Goal: Task Accomplishment & Management: Complete application form

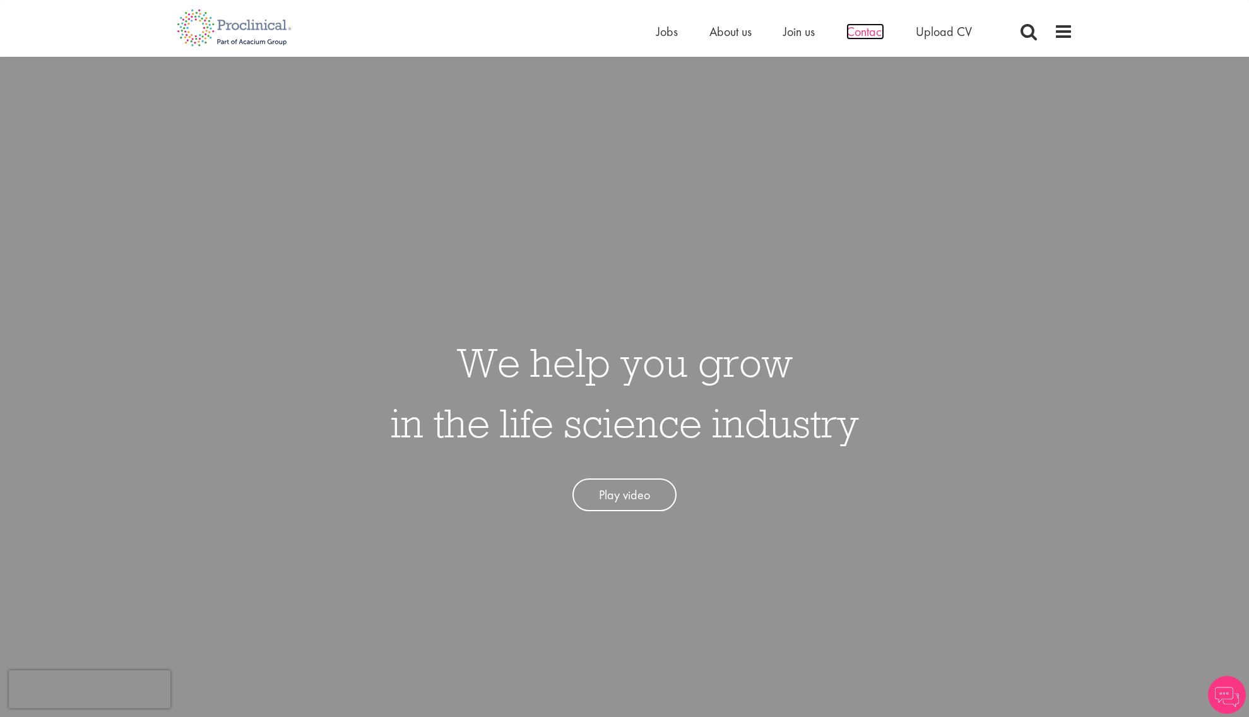
click at [872, 27] on span "Contact" at bounding box center [866, 31] width 38 height 16
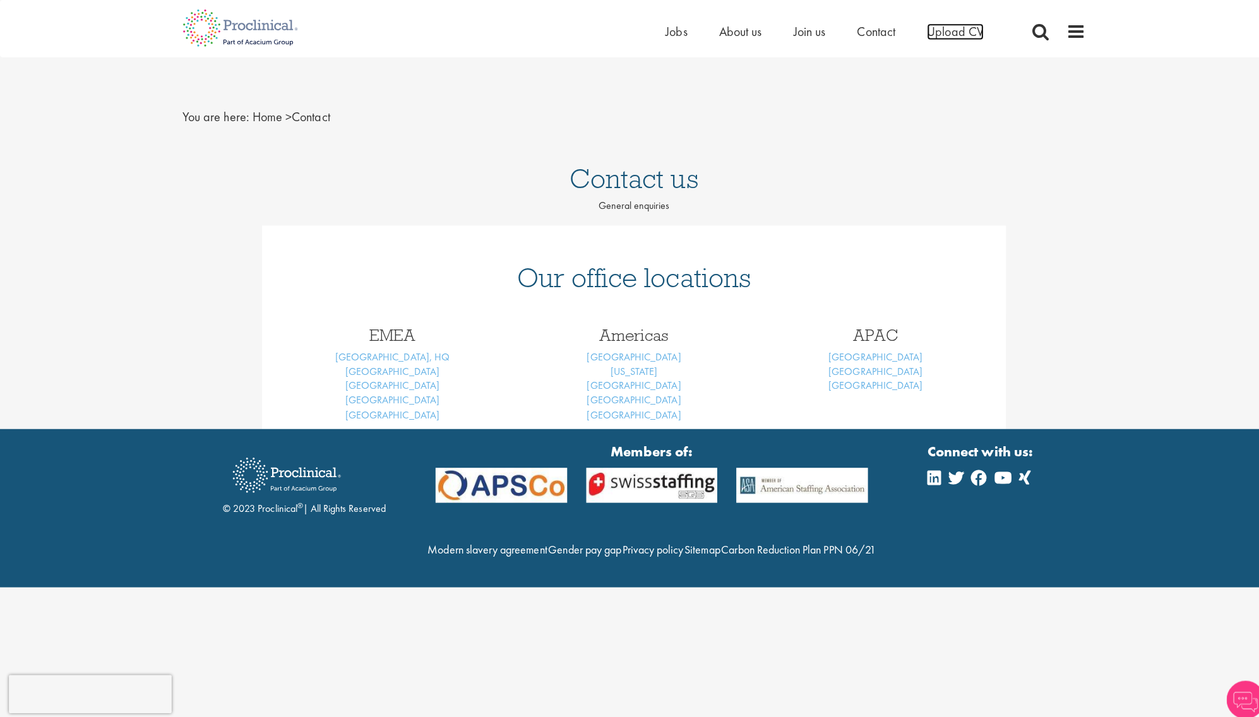
click at [945, 32] on span "Upload CV" at bounding box center [949, 31] width 56 height 16
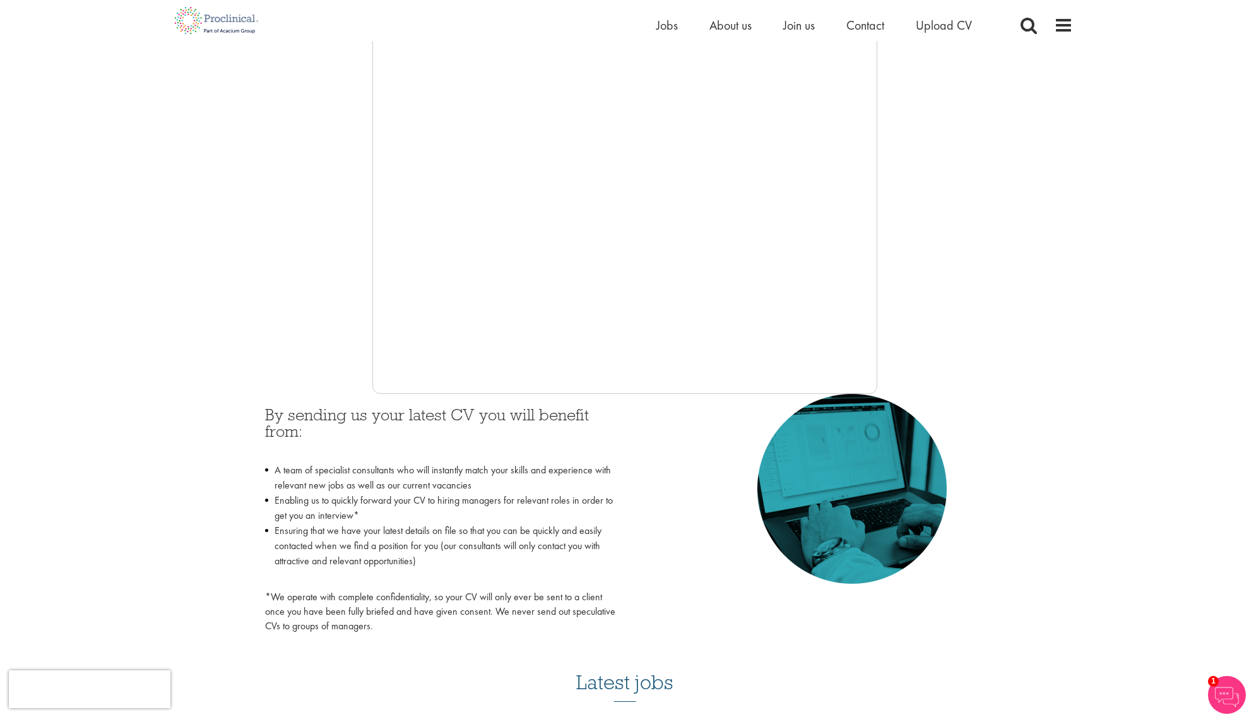
scroll to position [143, 0]
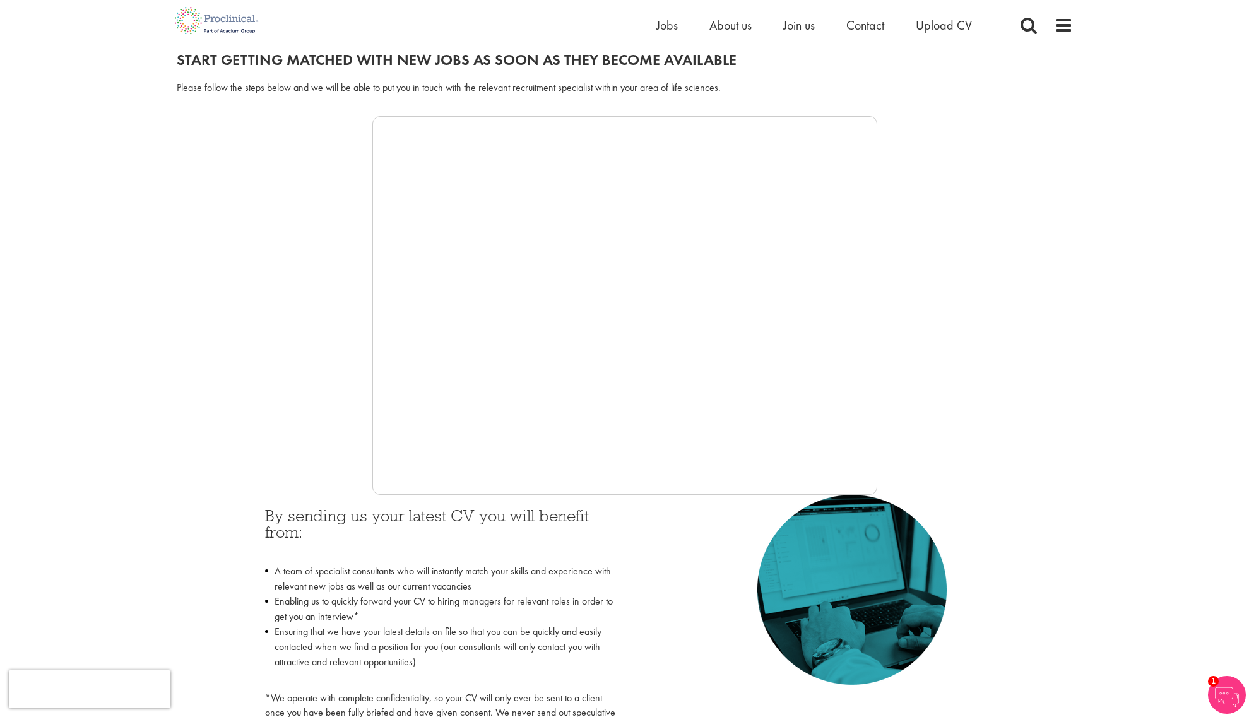
click at [1226, 694] on img at bounding box center [1227, 695] width 38 height 38
click at [1096, 182] on div "You are here: Home > Upload CV Upload CV Start getting matched with new jobs as…" at bounding box center [624, 624] width 1249 height 1534
click at [804, 27] on span "Join us" at bounding box center [800, 25] width 32 height 16
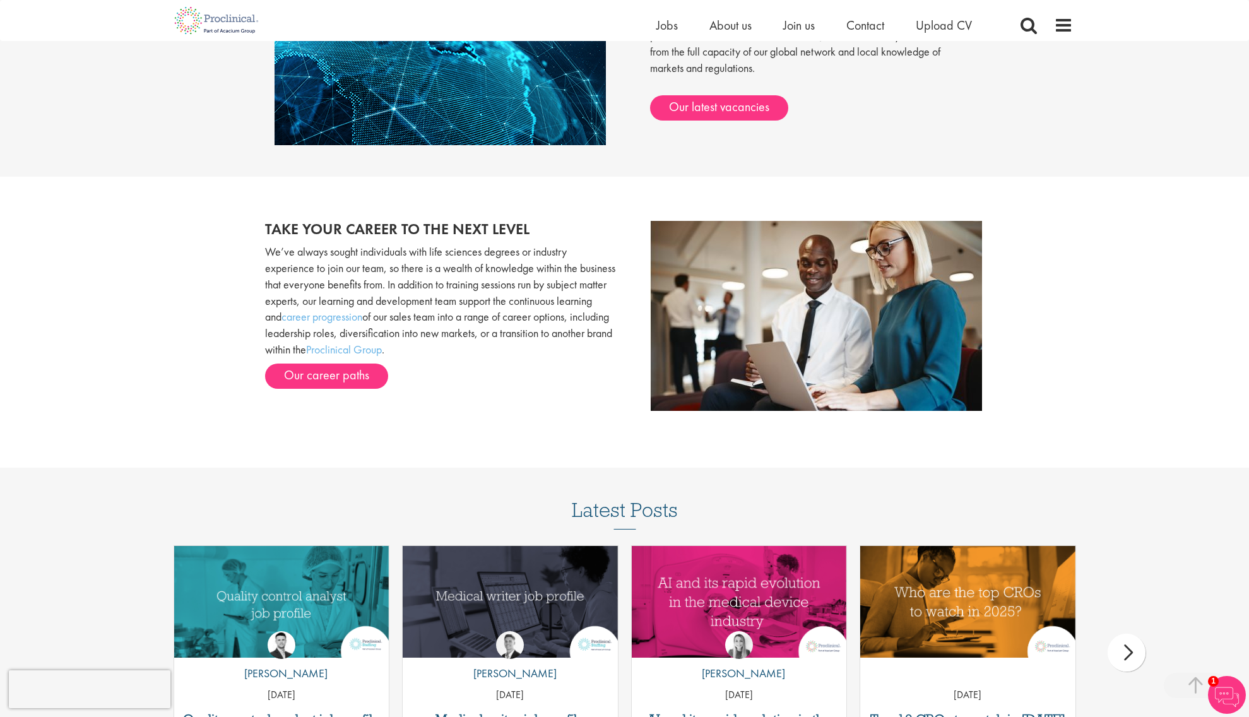
scroll to position [1138, 0]
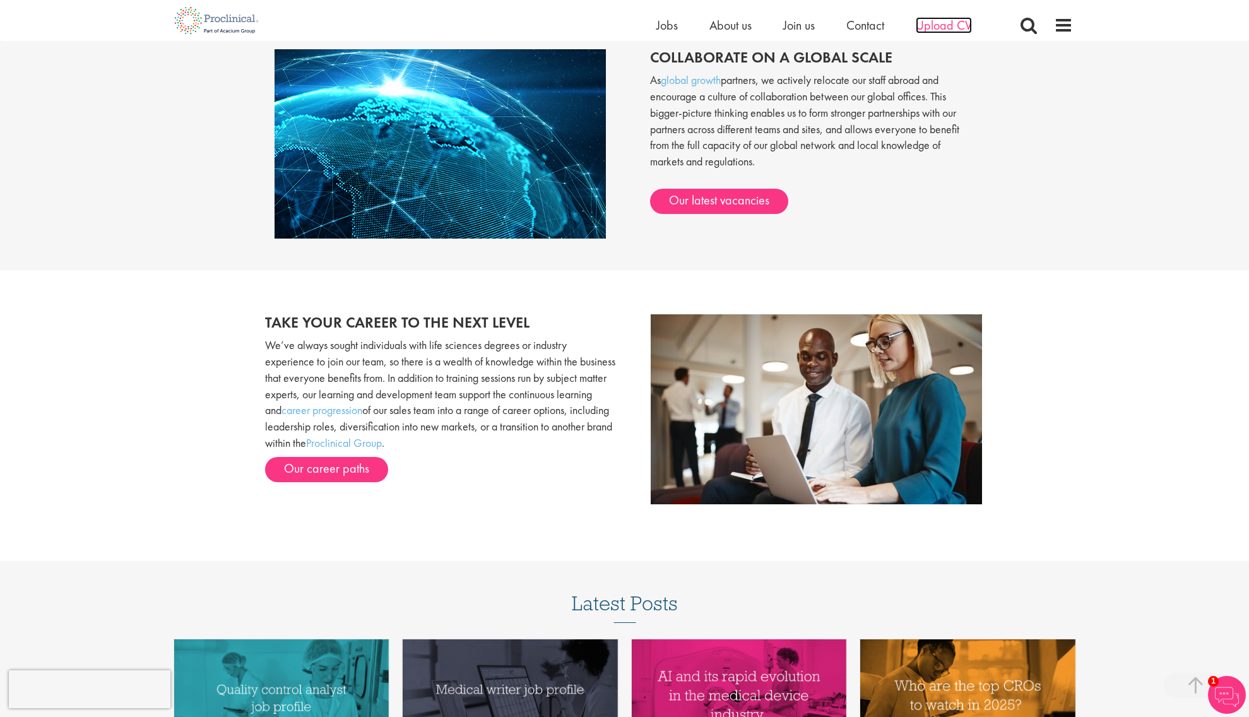
click at [960, 21] on span "Upload CV" at bounding box center [944, 25] width 56 height 16
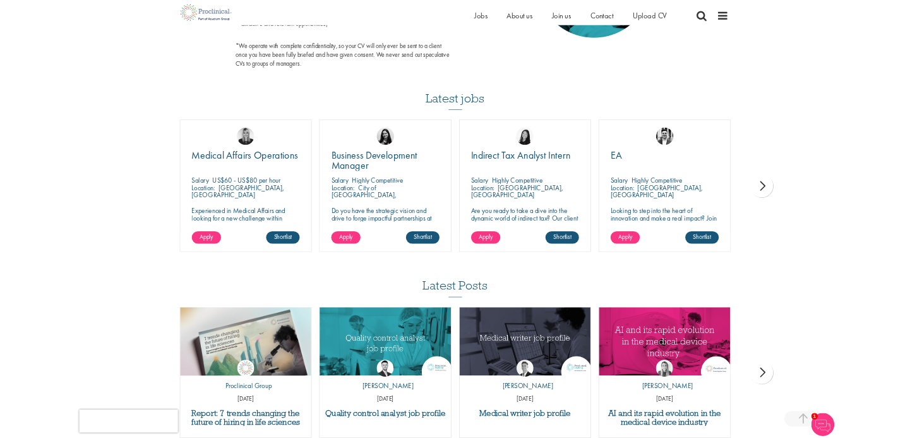
scroll to position [1015, 0]
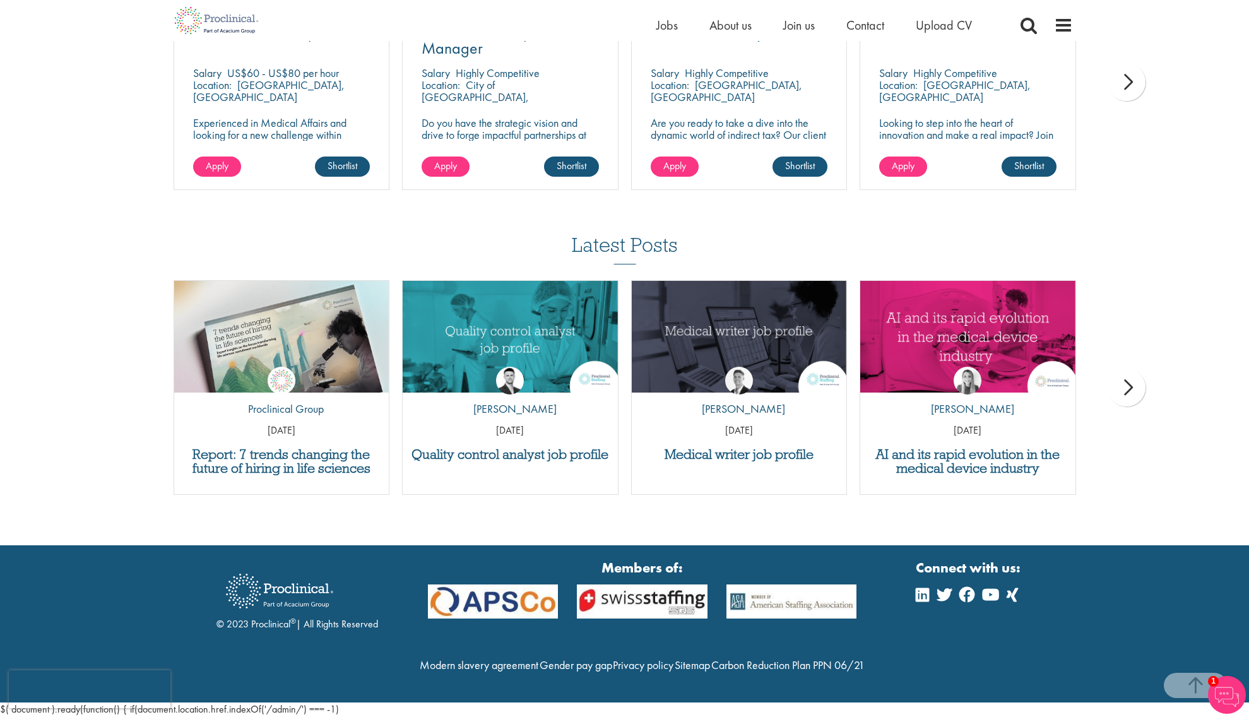
click at [1123, 369] on div "next" at bounding box center [1127, 388] width 38 height 38
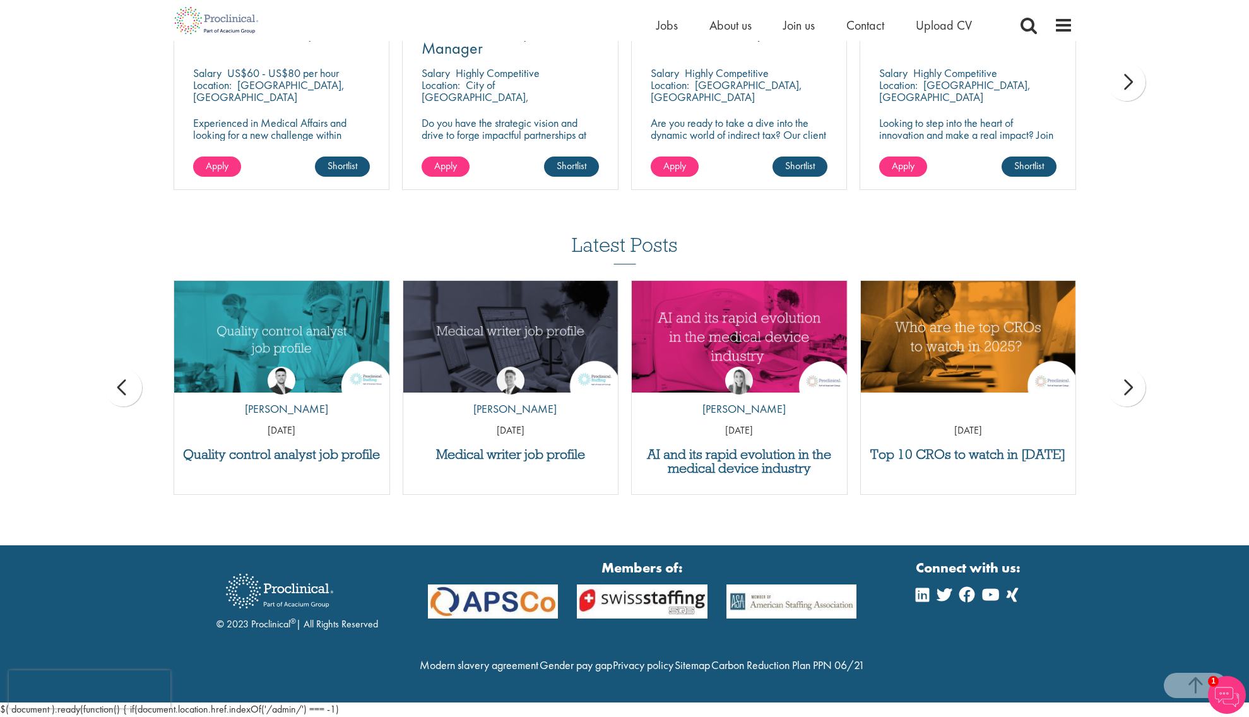
click at [133, 369] on div "prev" at bounding box center [123, 388] width 38 height 38
